Goal: Task Accomplishment & Management: Manage account settings

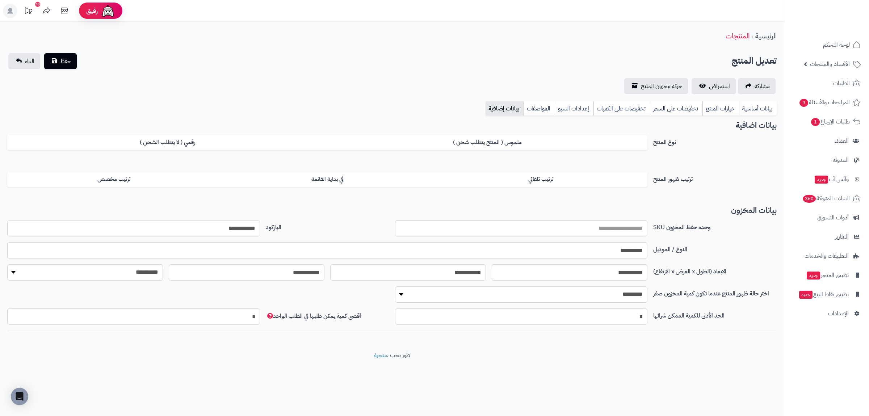
click at [248, 226] on input "**********" at bounding box center [133, 228] width 253 height 16
drag, startPoint x: 744, startPoint y: 105, endPoint x: 724, endPoint y: 153, distance: 52.2
click at [744, 105] on link "بيانات أساسية" at bounding box center [758, 108] width 38 height 14
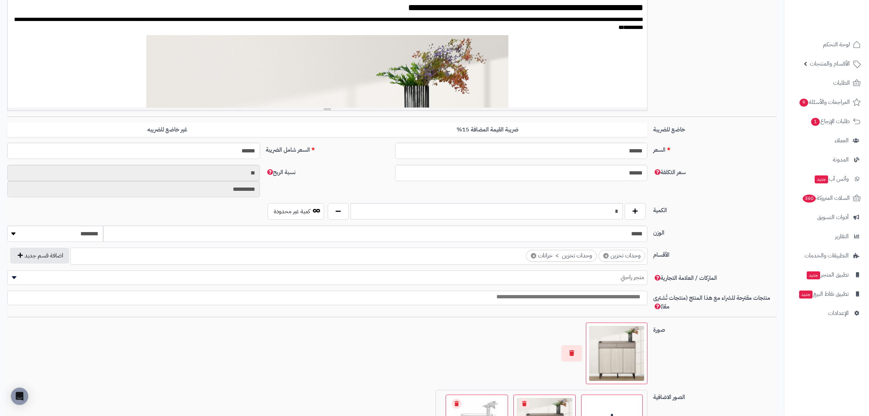
scroll to position [185, 0]
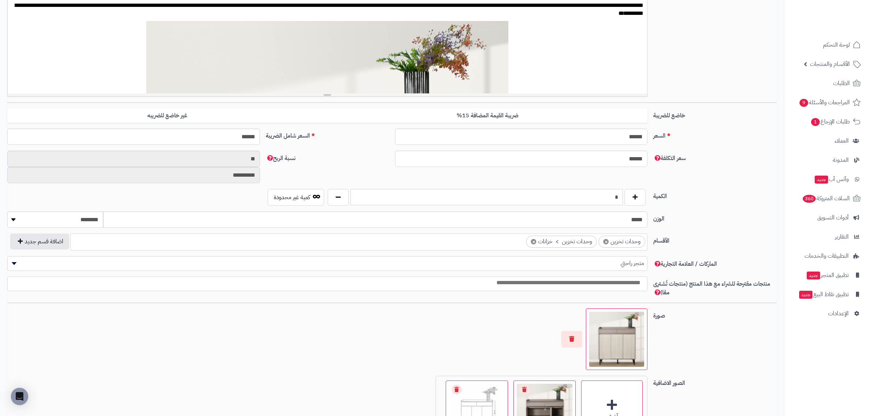
drag, startPoint x: 608, startPoint y: 199, endPoint x: 646, endPoint y: 198, distance: 38.0
click at [623, 198] on input "*" at bounding box center [486, 197] width 272 height 16
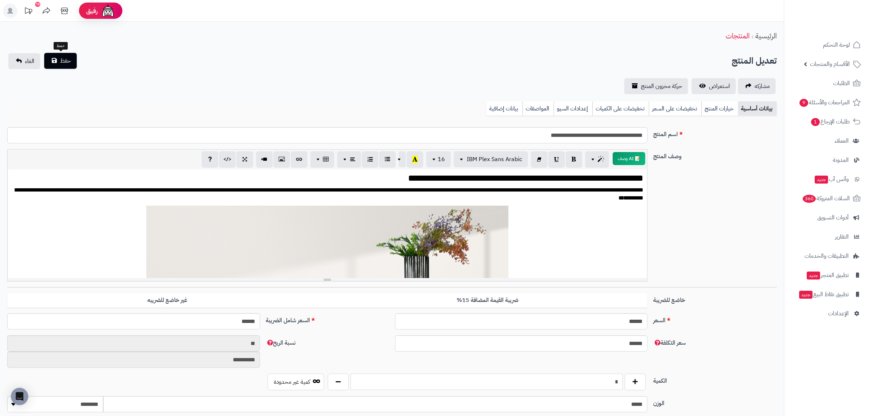
type input "*"
click at [61, 62] on span "حفظ" at bounding box center [65, 60] width 11 height 9
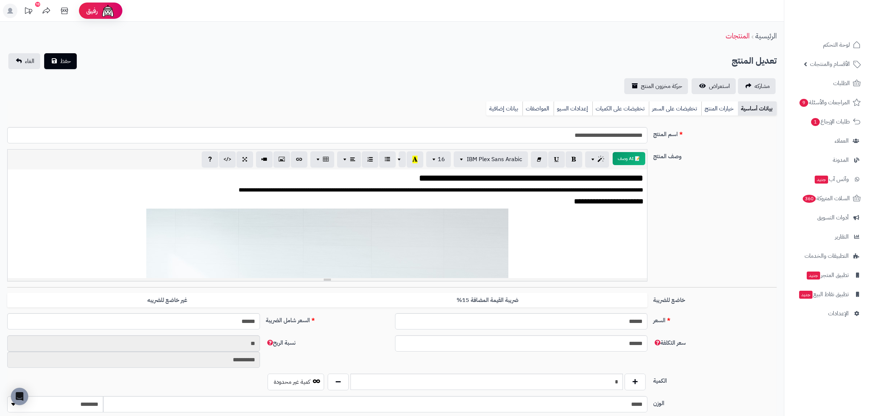
scroll to position [68, 0]
click at [502, 112] on link "بيانات إضافية" at bounding box center [504, 108] width 36 height 14
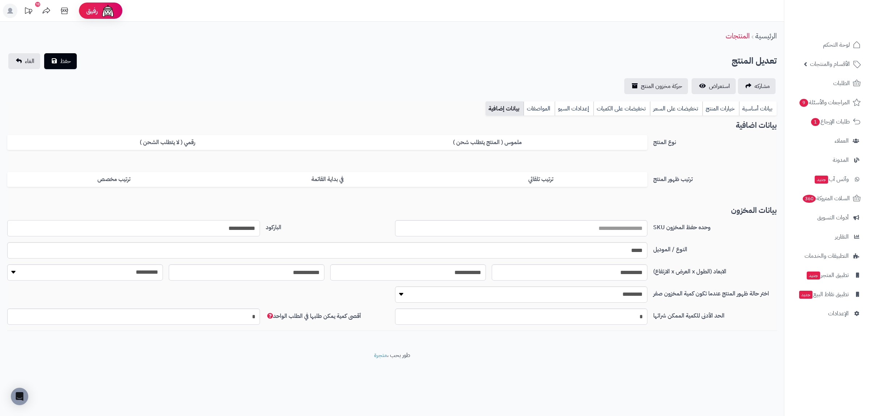
click at [244, 225] on input "**********" at bounding box center [133, 228] width 253 height 16
click at [762, 108] on link "بيانات أساسية" at bounding box center [758, 108] width 38 height 14
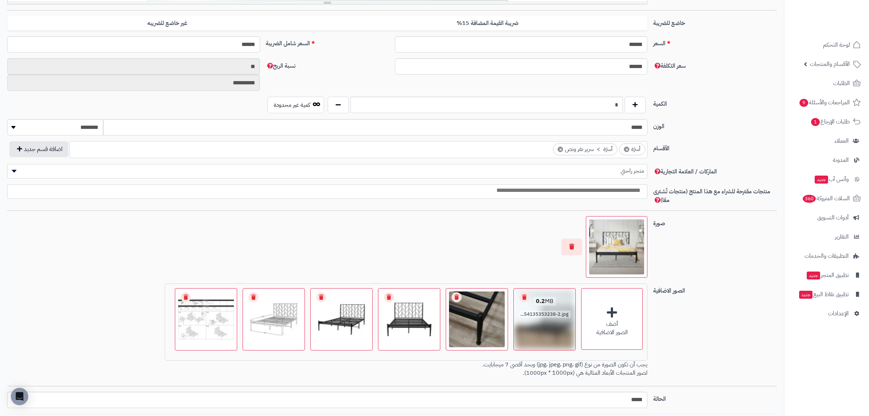
scroll to position [332, 0]
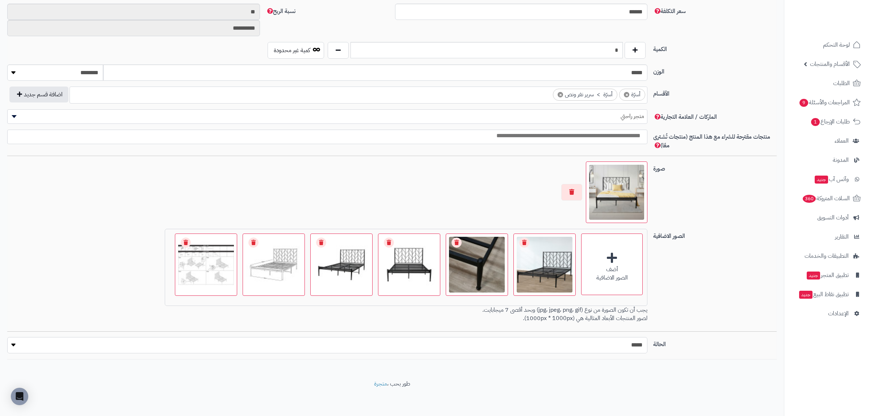
select select "*"
click option "****" at bounding box center [0, 0] width 0 height 0
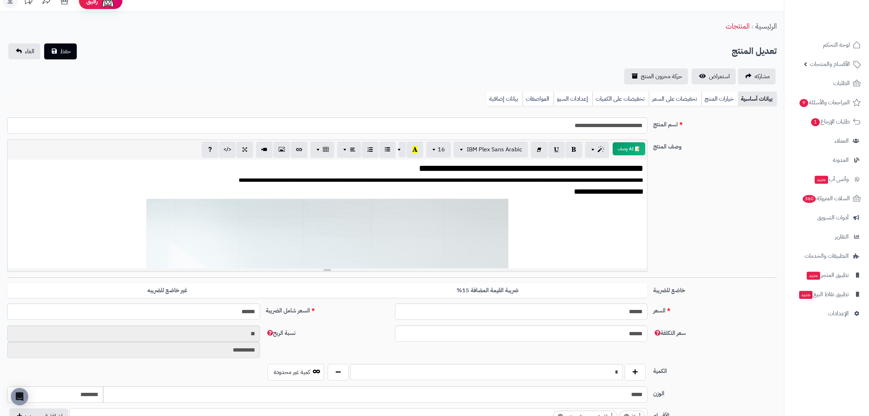
scroll to position [0, 0]
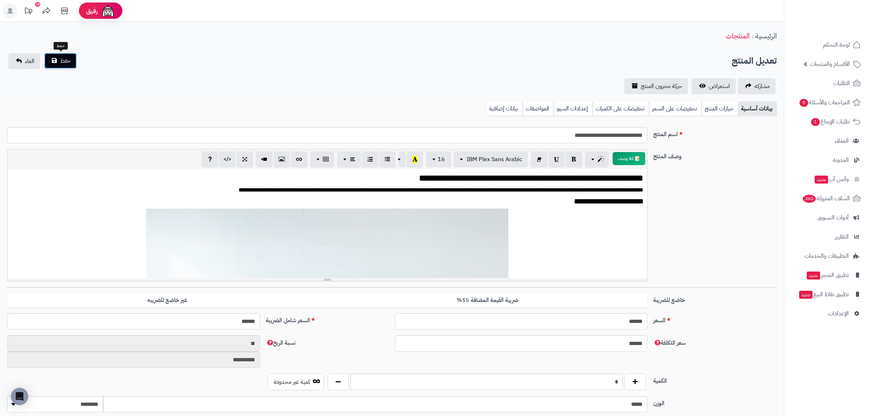
click at [66, 62] on span "حفظ" at bounding box center [65, 60] width 11 height 9
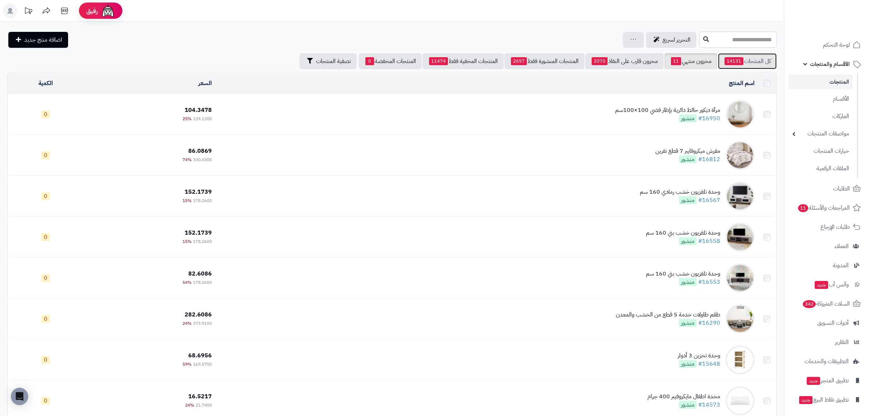
click at [767, 61] on link "كل المنتجات 14131" at bounding box center [747, 61] width 59 height 16
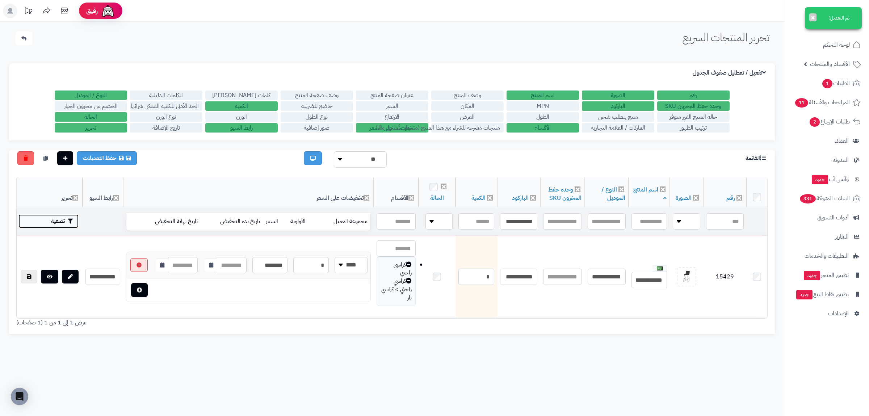
click at [60, 220] on button "تصفية" at bounding box center [48, 221] width 60 height 14
click at [60, 220] on button "تصفية" at bounding box center [48, 222] width 60 height 14
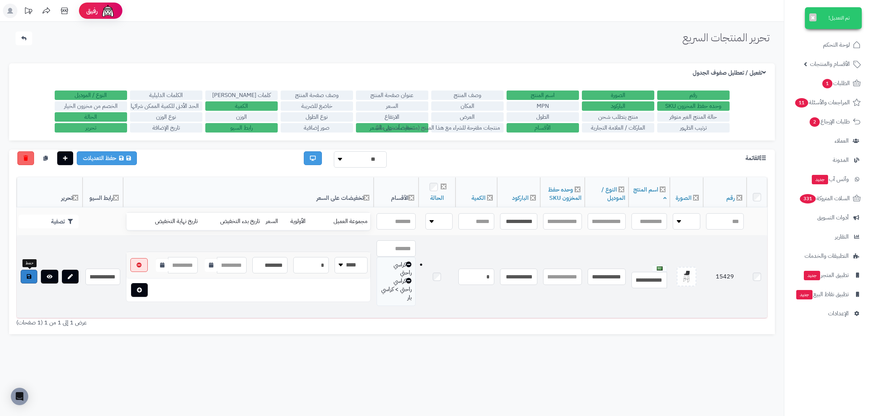
click at [28, 274] on link at bounding box center [29, 277] width 17 height 14
